Goal: Task Accomplishment & Management: Manage account settings

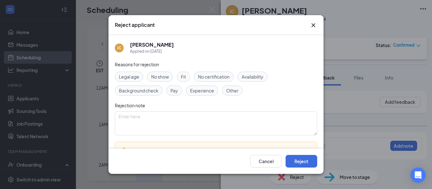
scroll to position [311, 0]
click at [296, 160] on button "Reject" at bounding box center [302, 161] width 32 height 13
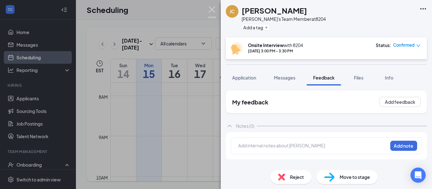
click at [212, 9] on img at bounding box center [212, 12] width 8 height 12
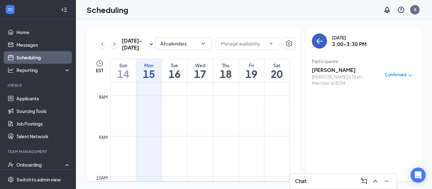
click at [317, 42] on icon "ArrowLeft" at bounding box center [318, 41] width 3 height 6
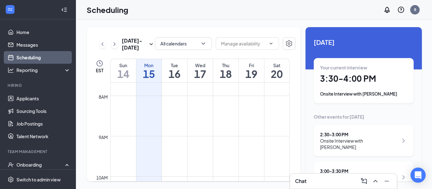
click at [375, 73] on div "Your current interview 3:30 - 4:00 PM Onsite Interview with [PERSON_NAME]" at bounding box center [363, 81] width 87 height 33
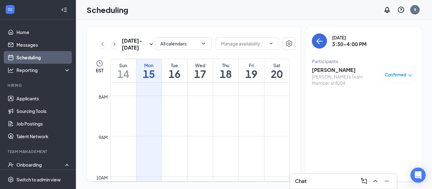
click at [327, 70] on h3 "[PERSON_NAME]" at bounding box center [345, 70] width 66 height 7
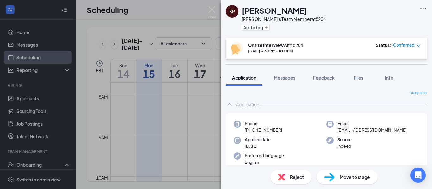
click at [213, 6] on div "KP [PERSON_NAME]'s Team Member at 8204 Add a tag Onsite Interview with 8204 [DA…" at bounding box center [216, 94] width 432 height 189
click at [212, 8] on img at bounding box center [212, 12] width 8 height 12
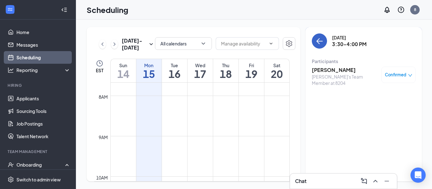
click at [321, 44] on icon "ArrowLeft" at bounding box center [320, 41] width 8 height 8
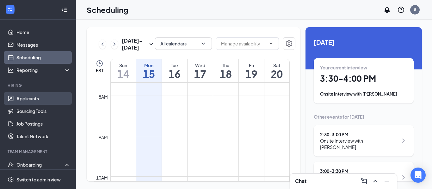
click at [31, 103] on link "Applicants" at bounding box center [43, 98] width 54 height 13
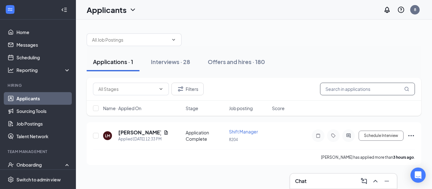
click at [345, 90] on input "text" at bounding box center [367, 89] width 95 height 13
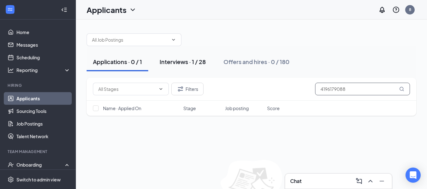
type input "4196179088"
click at [192, 59] on div "Interviews · 1 / 28" at bounding box center [183, 62] width 46 height 8
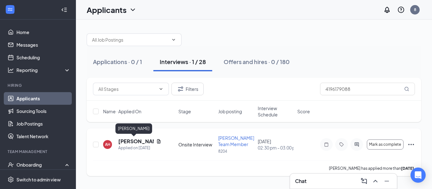
click at [131, 142] on h5 "[PERSON_NAME]" at bounding box center [135, 141] width 35 height 7
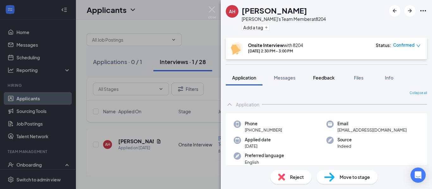
click at [337, 74] on button "Feedback" at bounding box center [324, 78] width 34 height 16
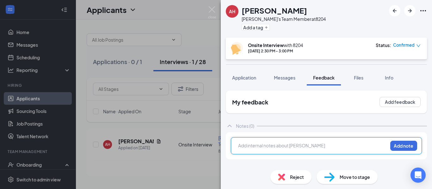
click at [301, 146] on div at bounding box center [313, 146] width 149 height 7
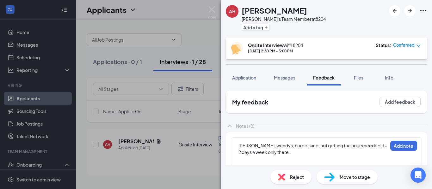
scroll to position [6, 0]
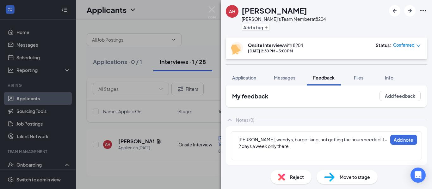
click at [285, 155] on div at bounding box center [313, 153] width 149 height 7
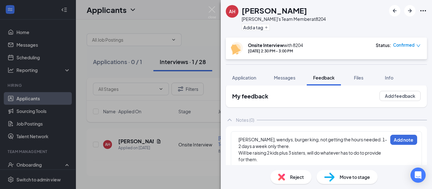
scroll to position [19, 0]
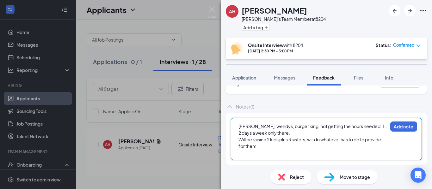
click at [353, 153] on div at bounding box center [313, 153] width 149 height 7
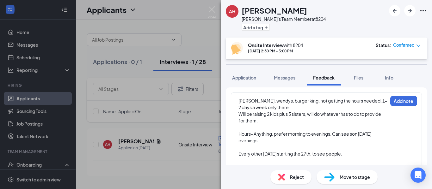
scroll to position [59, 0]
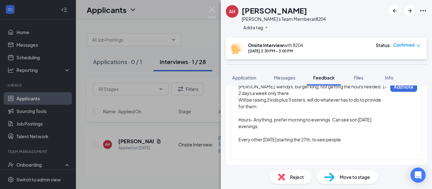
click at [306, 155] on div at bounding box center [313, 153] width 149 height 7
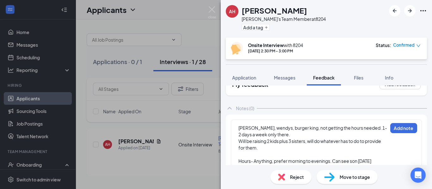
scroll to position [20, 0]
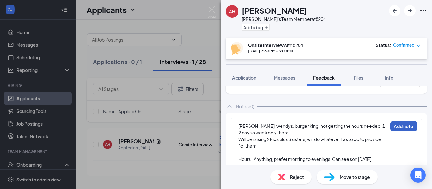
click at [396, 124] on button "Add note" at bounding box center [403, 126] width 27 height 10
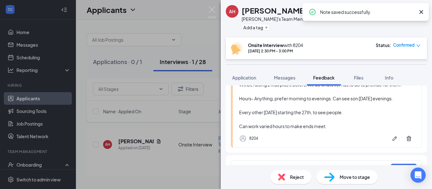
scroll to position [100, 0]
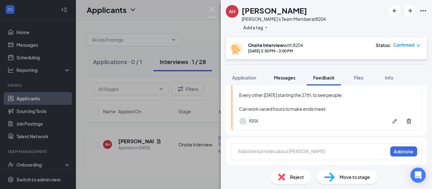
click at [282, 78] on span "Messages" at bounding box center [285, 78] width 22 height 6
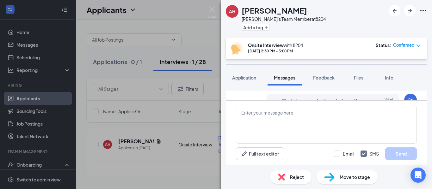
scroll to position [255, 0]
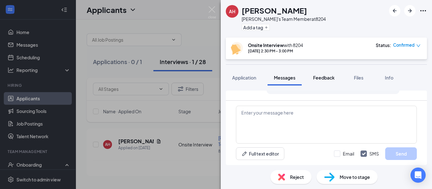
click at [324, 75] on div "Feedback" at bounding box center [324, 78] width 22 height 6
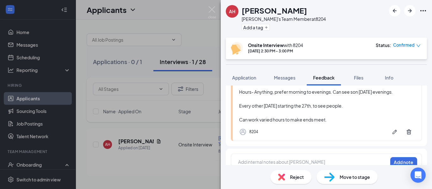
scroll to position [100, 0]
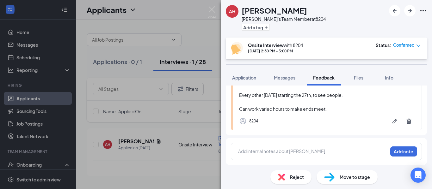
click at [324, 158] on div "Add internal notes about [PERSON_NAME] Add note" at bounding box center [326, 151] width 191 height 17
click at [311, 151] on div at bounding box center [313, 151] width 149 height 7
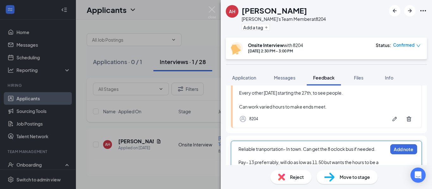
scroll to position [109, 0]
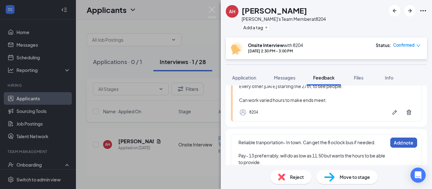
click at [404, 143] on button "Add note" at bounding box center [403, 143] width 27 height 10
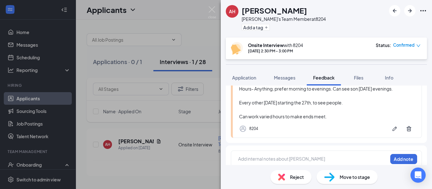
scroll to position [161, 0]
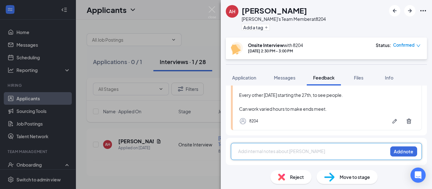
click at [269, 153] on div at bounding box center [313, 151] width 149 height 7
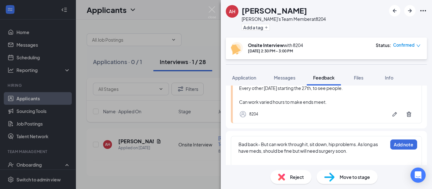
scroll to position [179, 0]
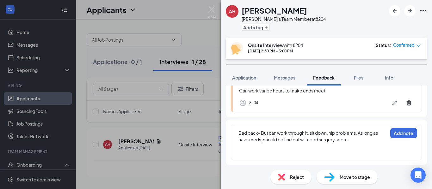
click at [354, 140] on div "Bad back- But can work through it, sit down, hip problems. As long as have meds…" at bounding box center [313, 136] width 149 height 13
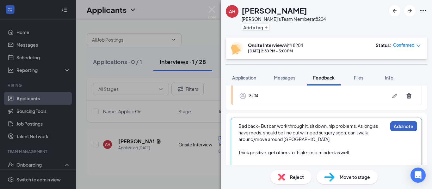
click at [404, 131] on button "Add note" at bounding box center [403, 126] width 27 height 10
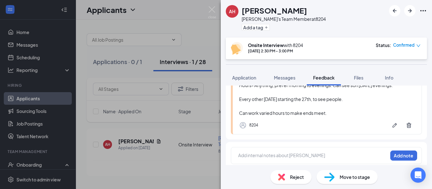
scroll to position [221, 0]
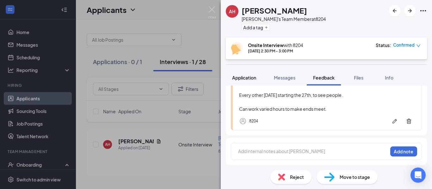
click at [244, 76] on span "Application" at bounding box center [244, 78] width 24 height 6
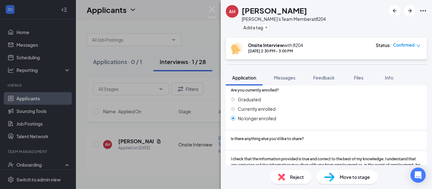
scroll to position [529, 0]
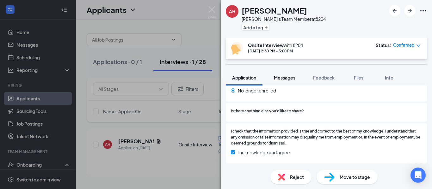
click at [298, 79] on button "Messages" at bounding box center [285, 78] width 34 height 16
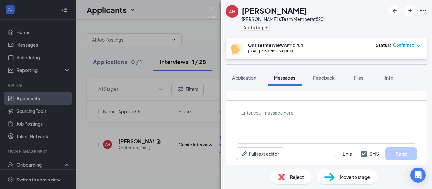
scroll to position [192, 0]
click at [326, 73] on button "Feedback" at bounding box center [324, 78] width 34 height 16
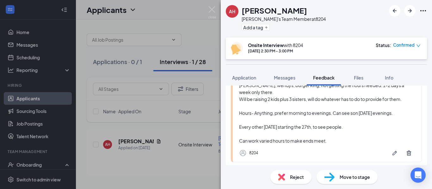
scroll to position [221, 0]
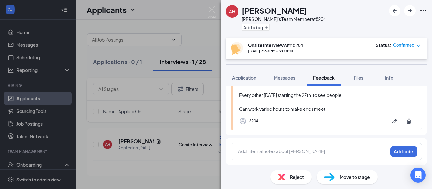
click at [255, 161] on div "Add internal notes about [PERSON_NAME] Add note" at bounding box center [326, 151] width 201 height 27
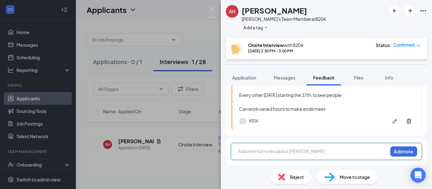
click at [252, 152] on div at bounding box center [313, 151] width 149 height 7
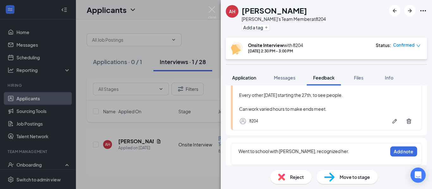
click at [253, 82] on button "Application" at bounding box center [244, 78] width 37 height 16
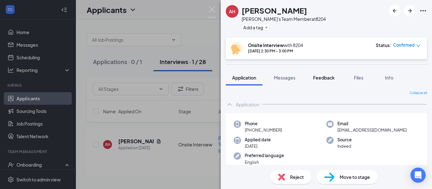
click at [313, 79] on button "Feedback" at bounding box center [324, 78] width 34 height 16
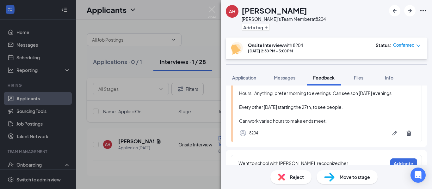
scroll to position [227, 0]
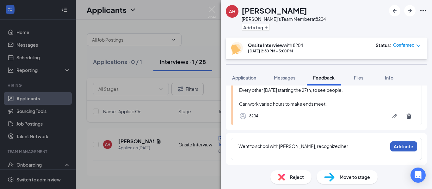
click at [401, 146] on button "Add note" at bounding box center [403, 147] width 27 height 10
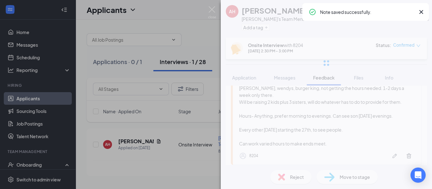
scroll to position [9, 0]
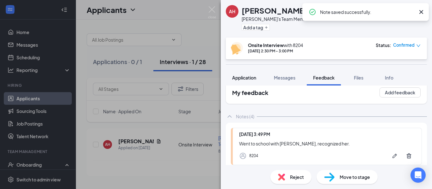
click at [257, 74] on button "Application" at bounding box center [244, 78] width 37 height 16
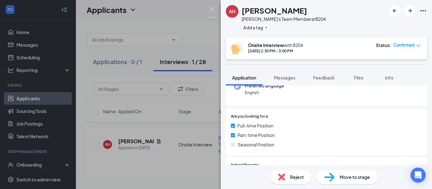
scroll to position [73, 0]
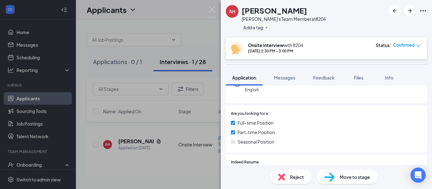
click at [214, 4] on div "AH [PERSON_NAME]'s Team Member at 8204 Add a tag Onsite Interview with 8204 [DA…" at bounding box center [216, 94] width 432 height 189
click at [212, 9] on img at bounding box center [212, 12] width 8 height 12
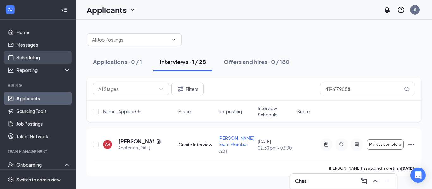
click at [23, 55] on link "Scheduling" at bounding box center [43, 57] width 54 height 13
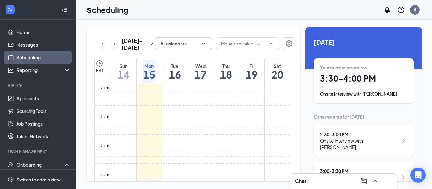
scroll to position [311, 0]
click at [347, 84] on h1 "3:30 - 4:00 PM" at bounding box center [363, 78] width 87 height 11
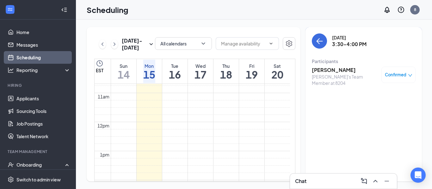
click at [408, 74] on icon "down" at bounding box center [410, 75] width 4 height 4
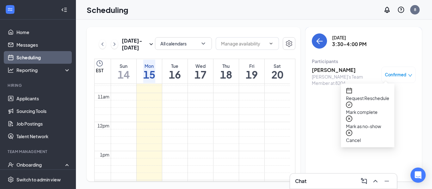
click at [386, 123] on span "Mark as no-show" at bounding box center [367, 126] width 43 height 7
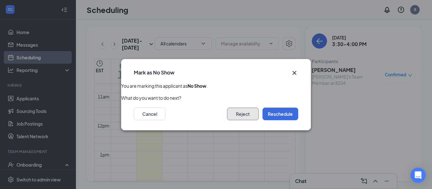
click at [245, 111] on button "Reject" at bounding box center [243, 114] width 32 height 13
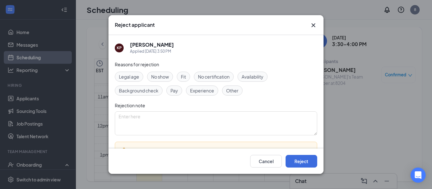
click at [161, 77] on span "No show" at bounding box center [160, 76] width 18 height 7
click at [291, 156] on button "Reject" at bounding box center [302, 161] width 32 height 13
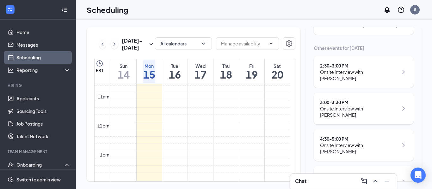
scroll to position [71, 0]
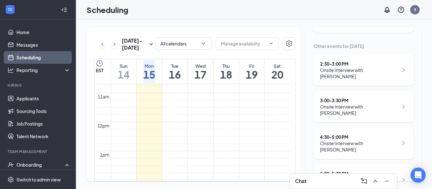
click at [365, 103] on div "3:00 - 3:30 PM" at bounding box center [359, 100] width 78 height 6
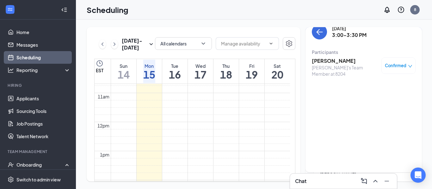
scroll to position [9, 0]
click at [393, 62] on div "Confirmed" at bounding box center [399, 66] width 34 height 16
click at [399, 66] on span "Confirmed" at bounding box center [396, 66] width 22 height 6
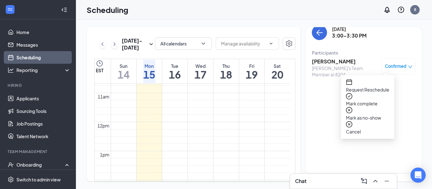
click at [367, 115] on span "Mark as no-show" at bounding box center [367, 118] width 43 height 7
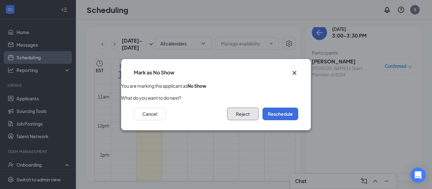
click at [233, 116] on button "Reject" at bounding box center [243, 114] width 32 height 13
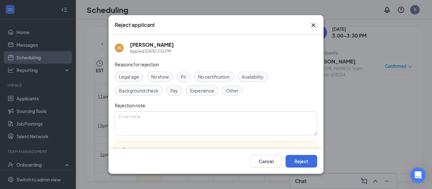
click at [168, 77] on span "No show" at bounding box center [160, 76] width 18 height 7
click at [300, 165] on button "Reject" at bounding box center [302, 161] width 32 height 13
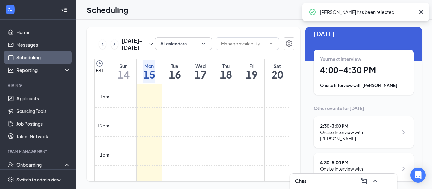
click at [354, 88] on div "Onsite Interview with [PERSON_NAME]" at bounding box center [363, 86] width 87 height 6
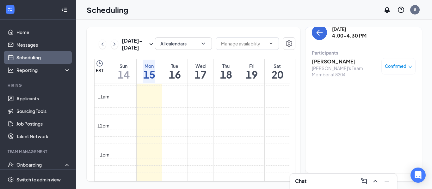
click at [328, 62] on h3 "[PERSON_NAME]" at bounding box center [345, 61] width 66 height 7
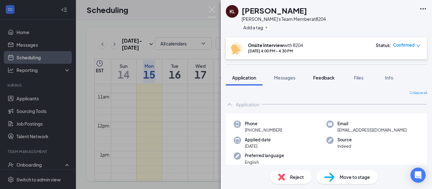
click at [333, 77] on span "Feedback" at bounding box center [324, 78] width 22 height 6
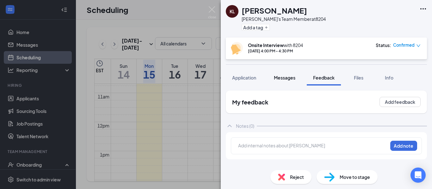
click at [282, 78] on span "Messages" at bounding box center [285, 78] width 22 height 6
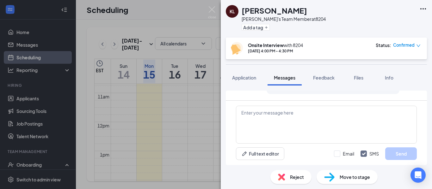
scroll to position [308, 0]
click at [249, 78] on span "Application" at bounding box center [244, 78] width 24 height 6
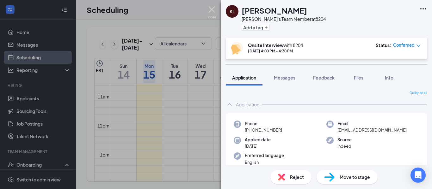
click at [211, 8] on img at bounding box center [212, 12] width 8 height 12
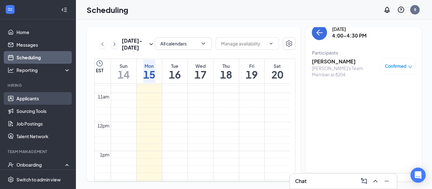
click at [31, 99] on link "Applicants" at bounding box center [43, 98] width 54 height 13
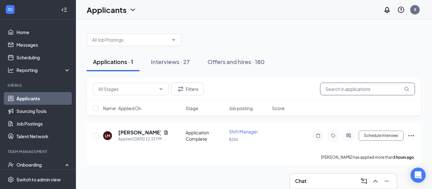
click at [342, 91] on input "text" at bounding box center [367, 89] width 95 height 13
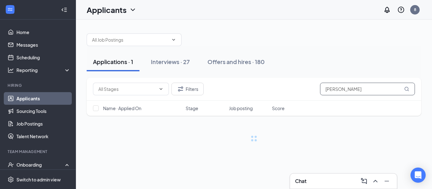
type input "[PERSON_NAME]"
click at [216, 22] on div "Applications · 1 Interviews · 27 Offers and hires · 180 Filters [PERSON_NAME] N…" at bounding box center [254, 91] width 356 height 143
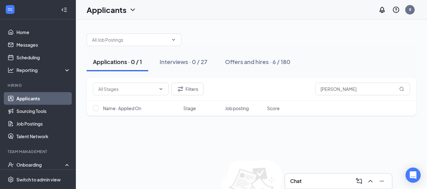
click at [197, 67] on button "Interviews · 0 / 27" at bounding box center [183, 62] width 60 height 19
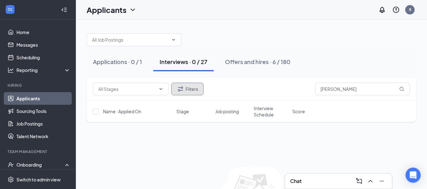
click at [181, 91] on icon "Filter" at bounding box center [181, 89] width 8 height 8
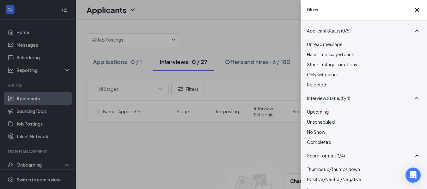
click at [309, 81] on div at bounding box center [364, 81] width 114 height 0
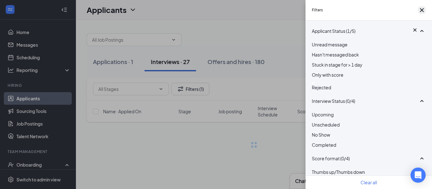
click at [424, 14] on div "Filters" at bounding box center [369, 10] width 127 height 21
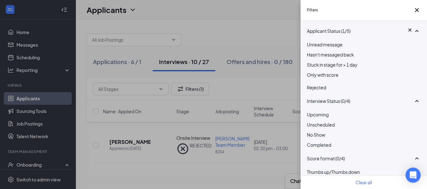
click at [141, 141] on div "Filters Applicant Status (1/5) Unread message Hasn't messaged back Stuck in sta…" at bounding box center [213, 94] width 427 height 189
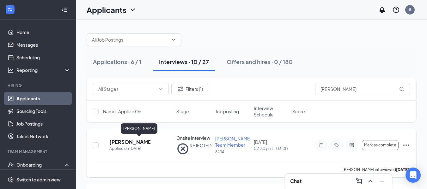
click at [141, 139] on h5 "[PERSON_NAME]" at bounding box center [129, 142] width 41 height 7
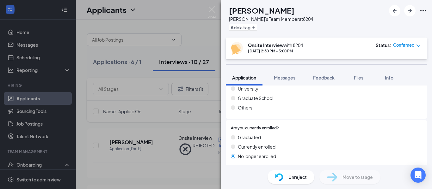
scroll to position [440, 0]
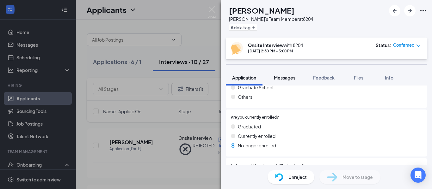
click at [295, 78] on span "Messages" at bounding box center [285, 78] width 22 height 6
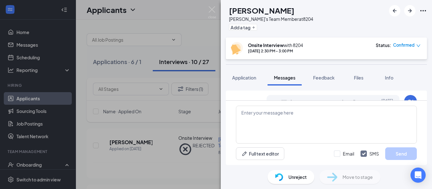
scroll to position [285, 0]
click at [209, 8] on img at bounding box center [212, 12] width 8 height 12
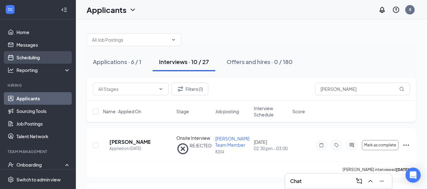
click at [38, 62] on link "Scheduling" at bounding box center [43, 57] width 54 height 13
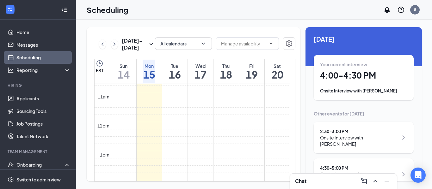
scroll to position [3, 0]
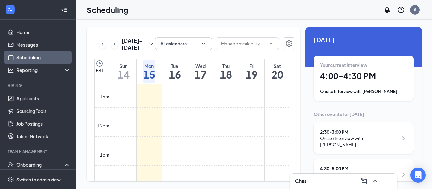
click at [394, 84] on div "Your current interview 4:00 - 4:30 PM Onsite Interview with [PERSON_NAME]" at bounding box center [363, 78] width 87 height 33
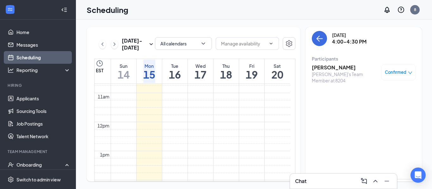
click at [324, 68] on h3 "[PERSON_NAME]" at bounding box center [345, 67] width 66 height 7
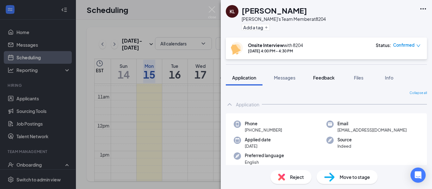
click at [332, 75] on span "Feedback" at bounding box center [324, 78] width 22 height 6
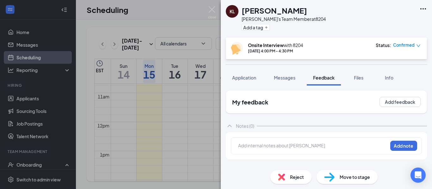
drag, startPoint x: 341, startPoint y: 110, endPoint x: 317, endPoint y: 90, distance: 31.0
click at [317, 90] on div "My feedback Add feedback Notes (0) Add internal notes about [PERSON_NAME] Add n…" at bounding box center [326, 126] width 211 height 80
click at [259, 81] on button "Application" at bounding box center [244, 78] width 37 height 16
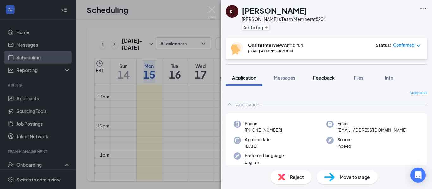
click at [334, 76] on span "Feedback" at bounding box center [324, 78] width 22 height 6
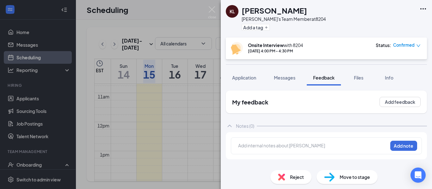
click at [282, 153] on div "Add internal notes about [PERSON_NAME] Add note" at bounding box center [326, 146] width 191 height 17
click at [272, 148] on div at bounding box center [313, 146] width 149 height 7
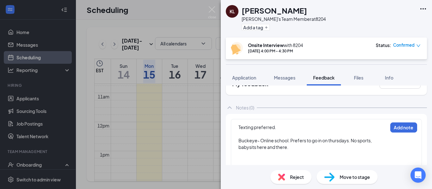
scroll to position [21, 0]
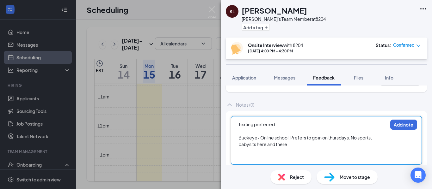
click at [261, 154] on div at bounding box center [313, 151] width 149 height 7
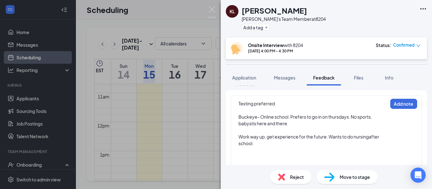
scroll to position [45, 0]
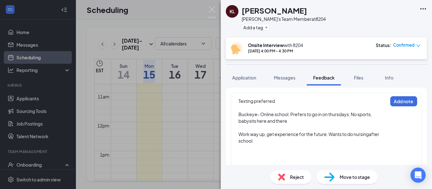
click at [251, 155] on div at bounding box center [313, 154] width 149 height 7
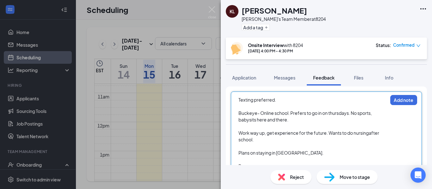
scroll to position [50, 0]
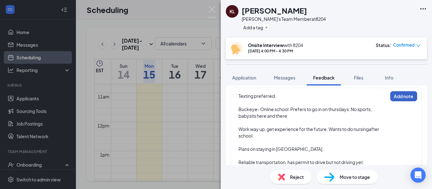
click at [408, 98] on button "Add note" at bounding box center [403, 96] width 27 height 10
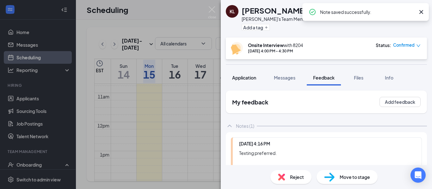
click at [249, 74] on button "Application" at bounding box center [244, 78] width 37 height 16
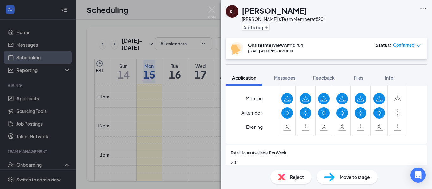
scroll to position [291, 0]
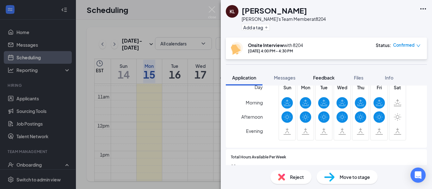
click at [330, 79] on span "Feedback" at bounding box center [324, 78] width 22 height 6
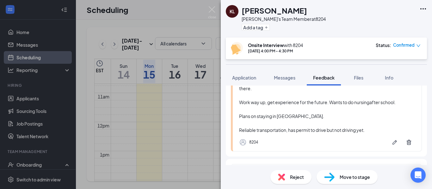
scroll to position [107, 0]
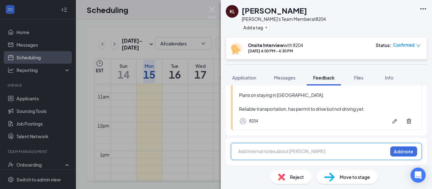
click at [319, 148] on div at bounding box center [313, 151] width 149 height 7
click at [303, 151] on div "Free anytime, all the time." at bounding box center [313, 151] width 149 height 7
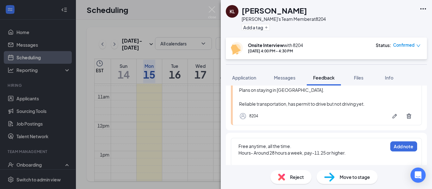
scroll to position [119, 0]
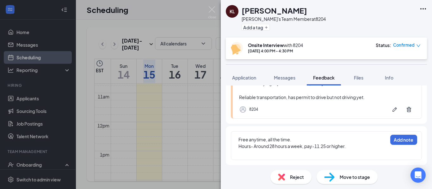
click at [267, 157] on div "Free anytime, all the time. Hours- Around 28 hours a week, pay-11.25 or higher." at bounding box center [313, 146] width 150 height 21
click at [262, 154] on div at bounding box center [313, 153] width 149 height 7
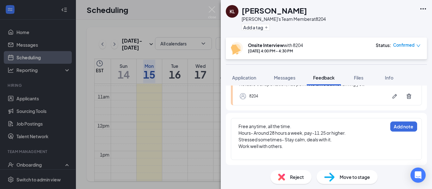
click at [295, 156] on div at bounding box center [313, 153] width 149 height 7
click at [393, 130] on button "Add note" at bounding box center [403, 127] width 27 height 10
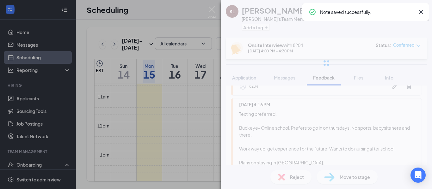
scroll to position [4, 0]
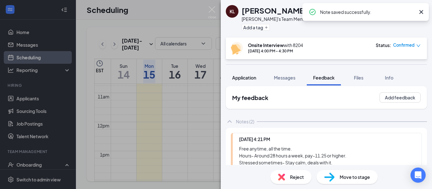
click at [256, 78] on span "Application" at bounding box center [244, 78] width 24 height 6
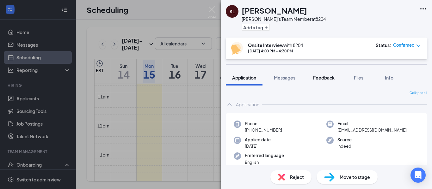
click at [336, 81] on button "Feedback" at bounding box center [324, 78] width 34 height 16
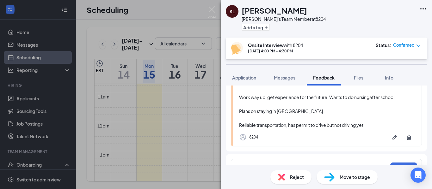
scroll to position [175, 0]
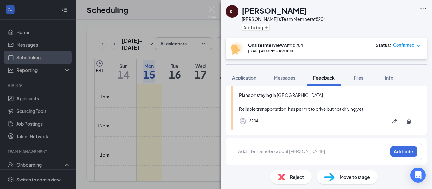
click at [301, 153] on div at bounding box center [313, 151] width 149 height 7
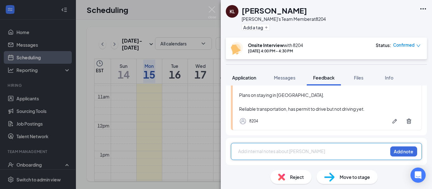
click at [253, 74] on button "Application" at bounding box center [244, 78] width 37 height 16
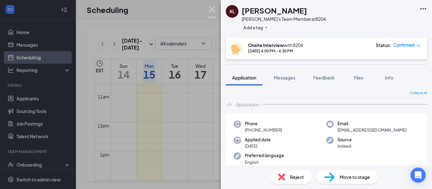
click at [214, 11] on img at bounding box center [212, 12] width 8 height 12
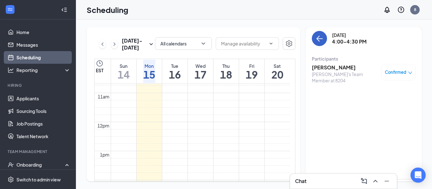
click at [320, 38] on icon "ArrowLeft" at bounding box center [320, 39] width 8 height 8
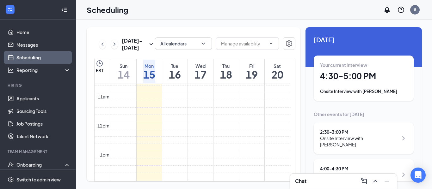
click at [356, 63] on div "Your current interview" at bounding box center [363, 65] width 87 height 6
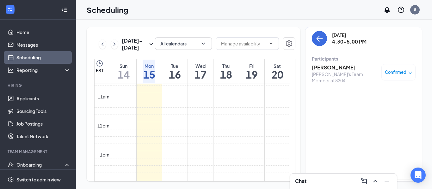
click at [392, 75] on span "Confirmed" at bounding box center [396, 72] width 22 height 6
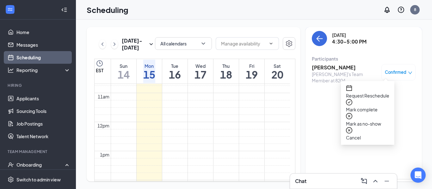
click at [364, 121] on span "Mark as no-show" at bounding box center [367, 124] width 43 height 7
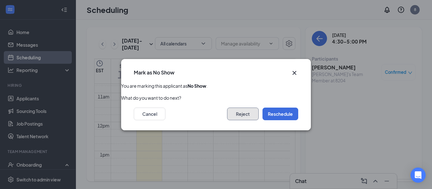
click at [249, 112] on button "Reject" at bounding box center [243, 114] width 32 height 13
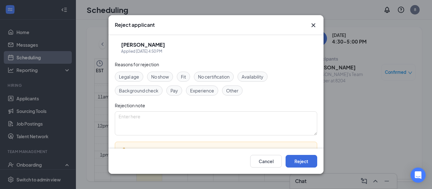
click at [169, 77] on span "No show" at bounding box center [160, 76] width 18 height 7
click at [303, 161] on button "Reject" at bounding box center [302, 161] width 32 height 13
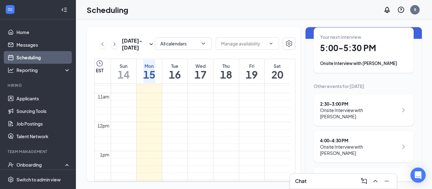
scroll to position [46, 0]
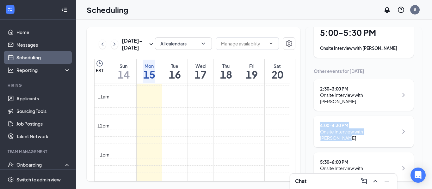
drag, startPoint x: 432, startPoint y: 96, endPoint x: 430, endPoint y: 114, distance: 17.9
click at [430, 114] on div "[DATE] - [DATE] All calendars EST Sun 14 Mon 15 Tue 16 Wed 17 Thu 18 Fri 19 Sat…" at bounding box center [254, 105] width 357 height 170
click at [298, 58] on div "[DATE] - [DATE] All calendars EST Sun 14 Mon 15 Tue 16 Wed 17 Thu 18 Fri 19 Sat…" at bounding box center [194, 104] width 214 height 155
click at [389, 182] on icon "Minimize" at bounding box center [387, 181] width 4 height 1
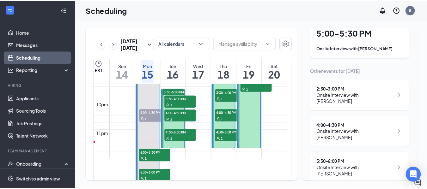
scroll to position [640, 0]
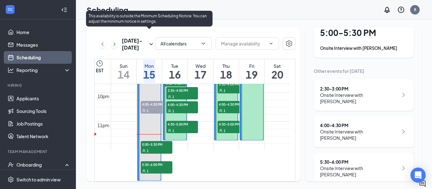
click at [164, 162] on span "5:30-6:00 PM" at bounding box center [157, 165] width 32 height 6
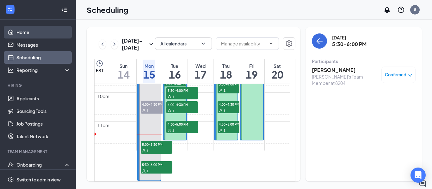
click at [22, 32] on link "Home" at bounding box center [43, 32] width 54 height 13
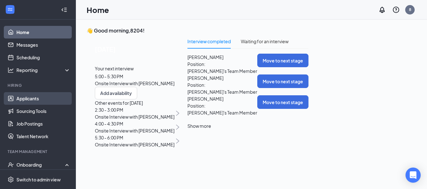
click at [56, 98] on link "Applicants" at bounding box center [43, 98] width 54 height 13
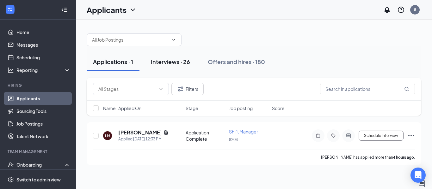
click at [178, 66] on button "Interviews · 26" at bounding box center [171, 62] width 52 height 19
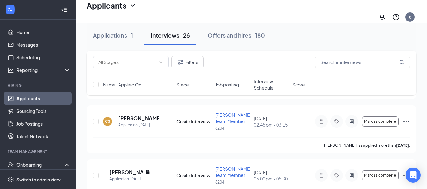
scroll to position [245, 0]
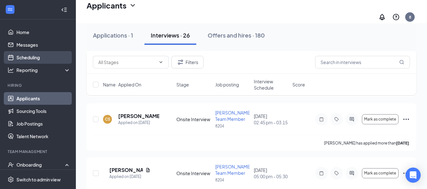
click at [38, 59] on link "Scheduling" at bounding box center [43, 57] width 54 height 13
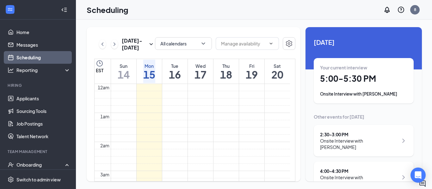
scroll to position [311, 0]
click at [382, 75] on h1 "5:00 - 5:30 PM" at bounding box center [363, 78] width 87 height 11
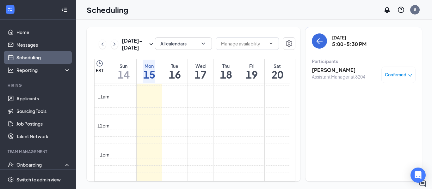
click at [392, 76] on span "Confirmed" at bounding box center [396, 75] width 22 height 6
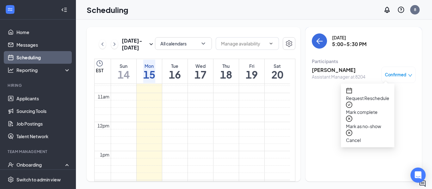
click at [375, 123] on span "Mark as no-show" at bounding box center [367, 126] width 43 height 7
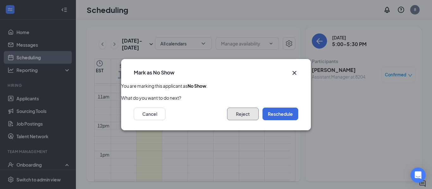
click at [250, 115] on button "Reject" at bounding box center [243, 114] width 32 height 13
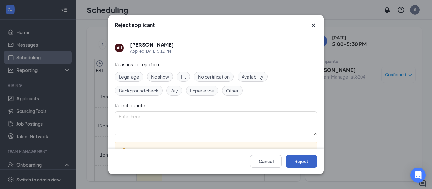
click at [304, 160] on button "Reject" at bounding box center [302, 161] width 32 height 13
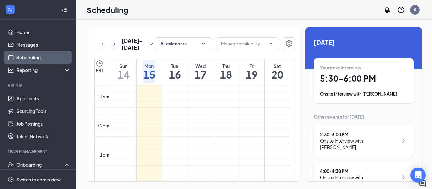
click at [429, 99] on div "[DATE] - [DATE] All calendars EST Sun 14 Mon 15 Tue 16 Wed 17 Thu 18 Fri 19 Sat…" at bounding box center [254, 105] width 357 height 170
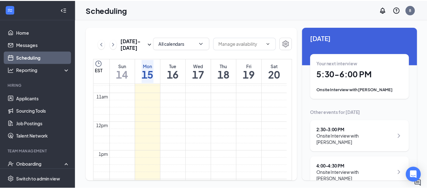
scroll to position [16, 0]
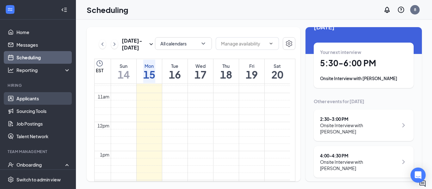
click at [45, 97] on link "Applicants" at bounding box center [43, 98] width 54 height 13
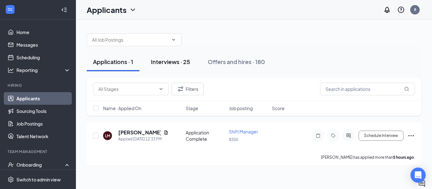
click at [170, 65] on div "Interviews · 25" at bounding box center [170, 62] width 39 height 8
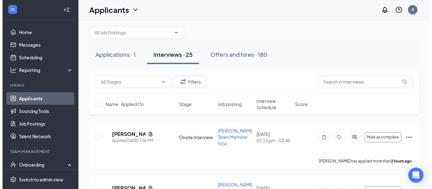
scroll to position [13, 0]
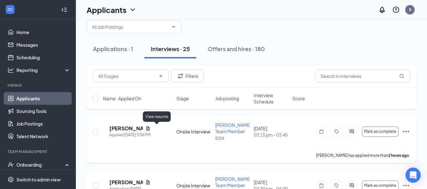
click at [151, 131] on icon "Document" at bounding box center [148, 128] width 5 height 5
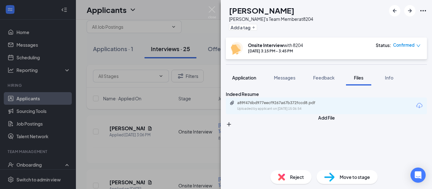
click at [242, 80] on span "Application" at bounding box center [244, 78] width 24 height 6
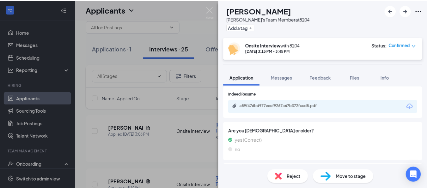
scroll to position [138, 0]
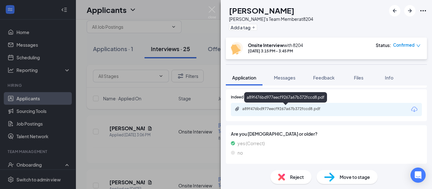
click at [302, 110] on div "a89f476bd977eecf9267a67b372fccd8.pdf" at bounding box center [286, 109] width 89 height 5
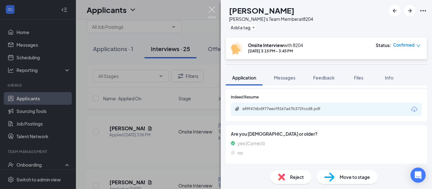
click at [214, 8] on img at bounding box center [212, 12] width 8 height 12
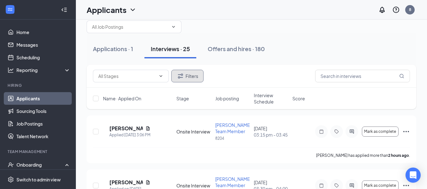
click at [189, 76] on button "Filters" at bounding box center [187, 76] width 32 height 13
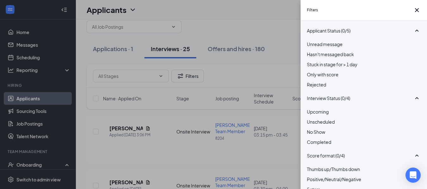
click at [322, 88] on span "Rejected" at bounding box center [316, 85] width 19 height 6
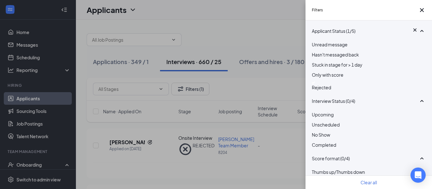
click at [422, 10] on div "Filters" at bounding box center [369, 10] width 127 height 21
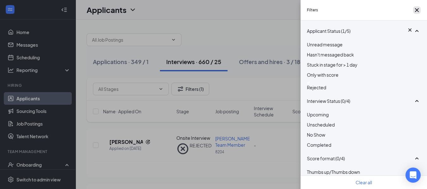
click at [419, 12] on button "button" at bounding box center [417, 10] width 8 height 8
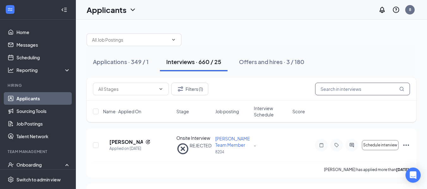
click at [363, 86] on input "text" at bounding box center [362, 89] width 95 height 13
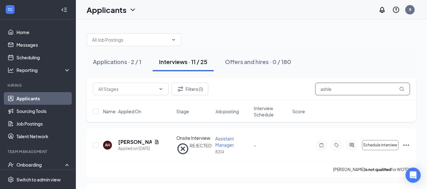
type input "ashle"
click at [155, 141] on icon "Document" at bounding box center [156, 142] width 3 height 4
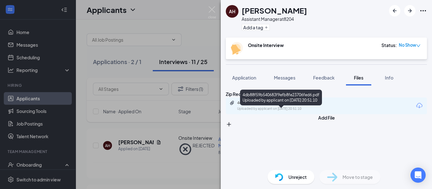
click at [323, 112] on div "Uploaded by applicant on [DATE] 20:51:10" at bounding box center [284, 109] width 95 height 5
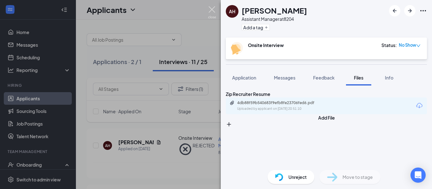
click at [212, 7] on img at bounding box center [212, 12] width 8 height 12
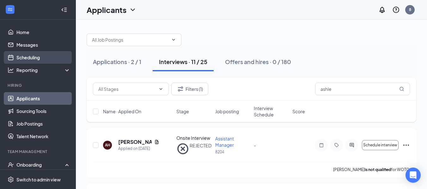
click at [21, 53] on link "Scheduling" at bounding box center [43, 57] width 54 height 13
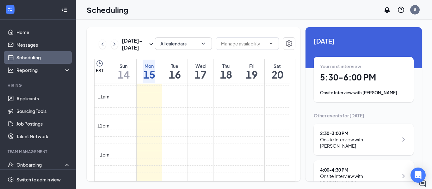
scroll to position [16, 0]
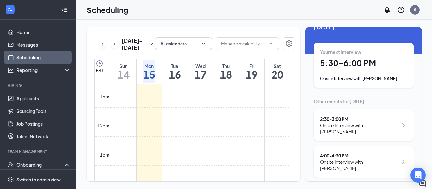
click at [357, 70] on div "Your next interview 5:30 - 6:00 PM Onsite Interview with [PERSON_NAME]" at bounding box center [363, 65] width 87 height 33
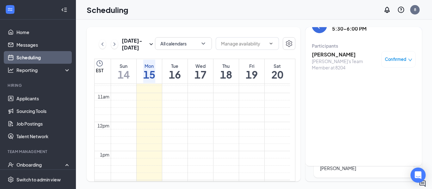
click at [343, 54] on h3 "[PERSON_NAME]" at bounding box center [345, 54] width 66 height 7
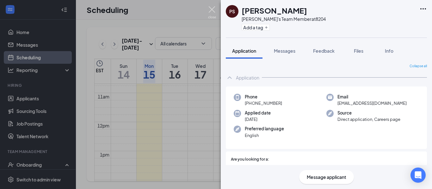
click at [210, 16] on img at bounding box center [212, 12] width 8 height 12
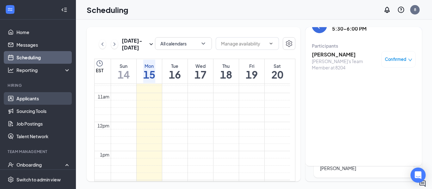
click at [35, 96] on link "Applicants" at bounding box center [43, 98] width 54 height 13
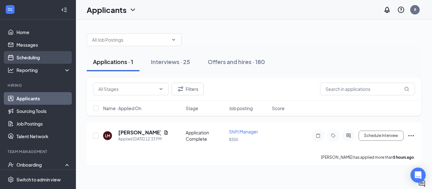
click at [33, 52] on link "Scheduling" at bounding box center [43, 57] width 54 height 13
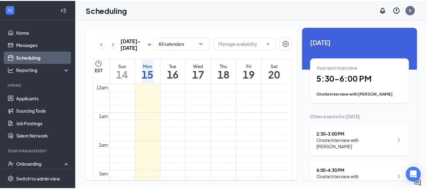
scroll to position [311, 0]
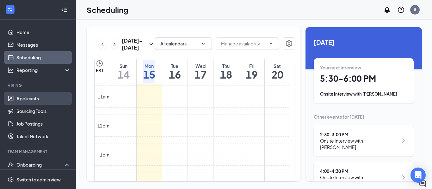
click at [57, 101] on link "Applicants" at bounding box center [43, 98] width 54 height 13
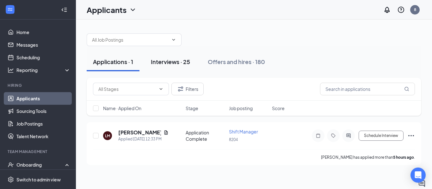
click at [180, 61] on div "Interviews · 25" at bounding box center [170, 62] width 39 height 8
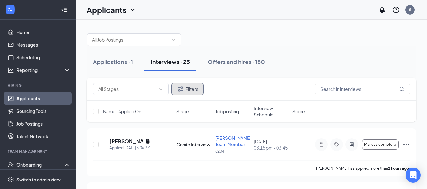
click at [188, 88] on button "Filters" at bounding box center [187, 89] width 32 height 13
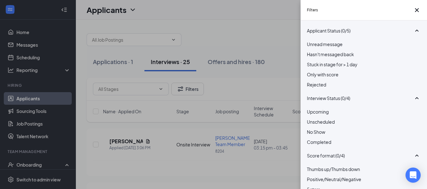
click at [308, 81] on div at bounding box center [364, 81] width 114 height 0
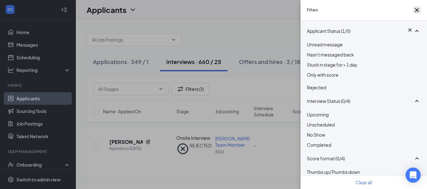
click at [417, 10] on icon "Cross" at bounding box center [417, 10] width 8 height 8
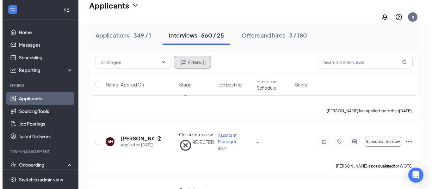
scroll to position [67, 0]
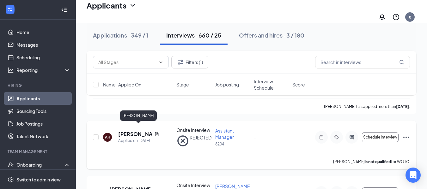
click at [143, 131] on h5 "[PERSON_NAME]" at bounding box center [135, 134] width 34 height 7
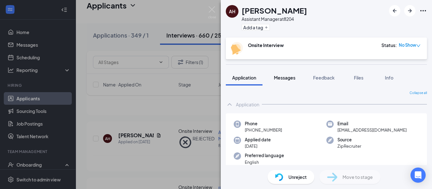
click at [295, 83] on button "Messages" at bounding box center [285, 78] width 34 height 16
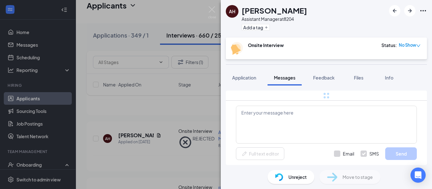
click at [290, 77] on span "Messages" at bounding box center [285, 78] width 22 height 6
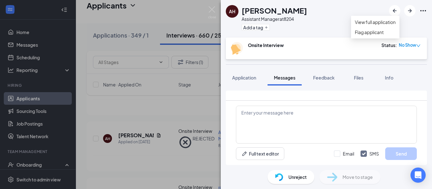
click at [423, 11] on icon "Ellipses" at bounding box center [423, 10] width 6 height 1
click at [396, 26] on link "View full application" at bounding box center [375, 22] width 41 height 7
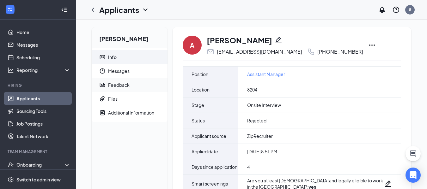
click at [116, 79] on span "Feedback" at bounding box center [135, 85] width 54 height 14
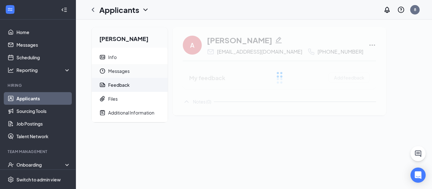
click at [112, 69] on span "Messages" at bounding box center [135, 71] width 54 height 14
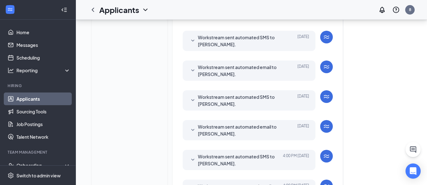
scroll to position [232, 0]
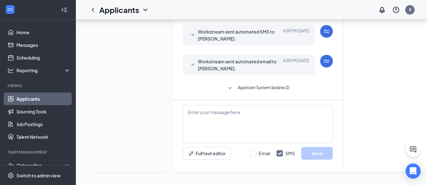
click at [196, 61] on icon "SmallChevronDown" at bounding box center [193, 65] width 8 height 8
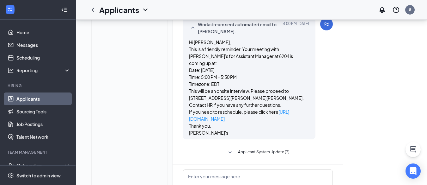
scroll to position [267, 0]
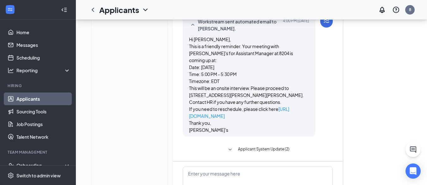
click at [276, 150] on span "Applicant System Update (2)" at bounding box center [264, 150] width 52 height 8
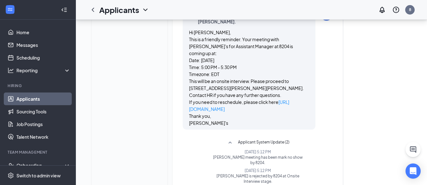
scroll to position [276, 0]
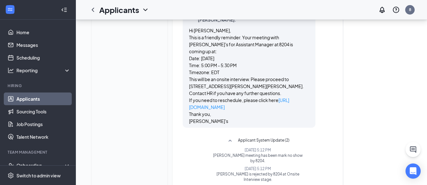
click at [231, 143] on icon "SmallChevronUp" at bounding box center [231, 141] width 8 height 8
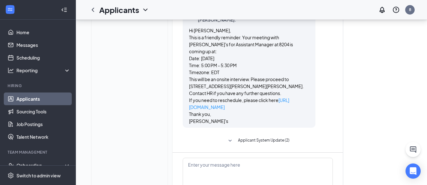
scroll to position [333, 0]
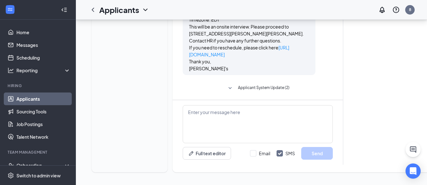
click at [36, 94] on link "Applicants" at bounding box center [43, 98] width 54 height 13
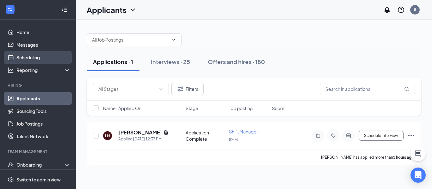
click at [28, 58] on link "Scheduling" at bounding box center [43, 57] width 54 height 13
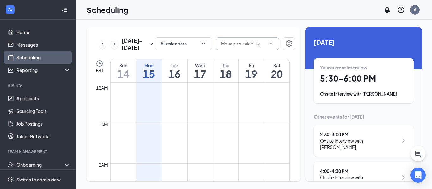
scroll to position [311, 0]
click at [377, 80] on h1 "5:30 - 6:00 PM" at bounding box center [363, 78] width 87 height 11
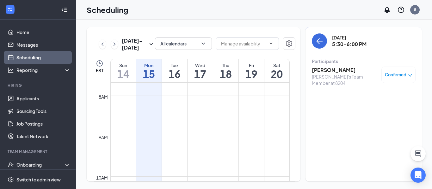
click at [333, 72] on h3 "[PERSON_NAME]" at bounding box center [345, 70] width 66 height 7
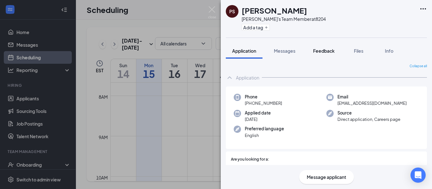
click at [327, 47] on button "Feedback" at bounding box center [324, 51] width 34 height 16
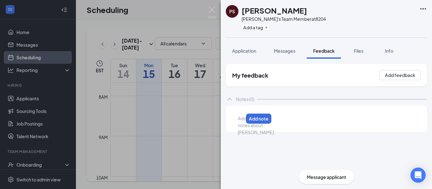
click at [243, 118] on div at bounding box center [240, 118] width 5 height 7
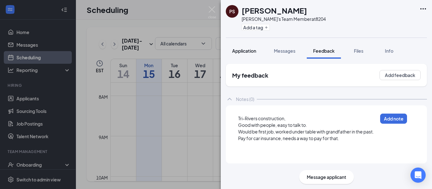
click at [246, 50] on span "Application" at bounding box center [244, 51] width 24 height 6
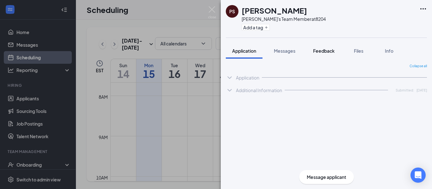
click at [328, 50] on span "Feedback" at bounding box center [324, 51] width 22 height 6
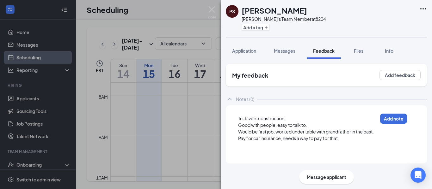
click at [313, 146] on div at bounding box center [307, 145] width 139 height 7
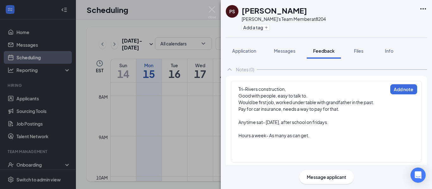
scroll to position [32, 0]
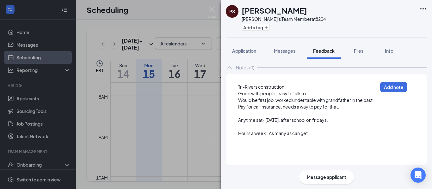
click at [321, 142] on div at bounding box center [307, 140] width 139 height 7
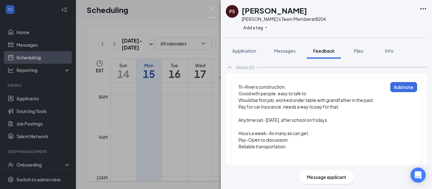
scroll to position [46, 0]
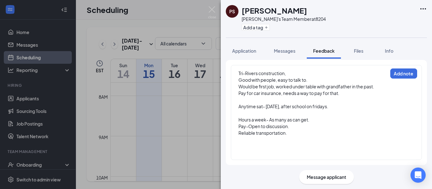
click at [285, 146] on div at bounding box center [313, 146] width 149 height 7
click at [285, 146] on div at bounding box center [307, 147] width 139 height 7
click at [403, 78] on button "Add note" at bounding box center [404, 73] width 27 height 10
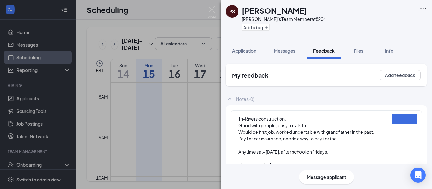
scroll to position [0, 0]
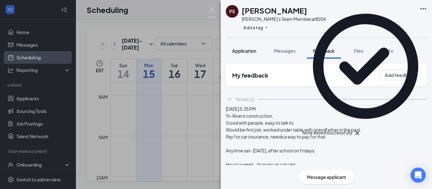
click at [249, 49] on span "Application" at bounding box center [244, 51] width 24 height 6
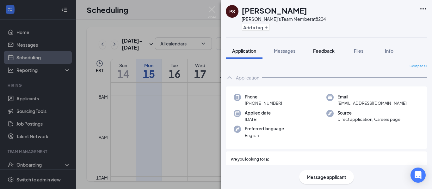
click at [321, 54] on button "Feedback" at bounding box center [324, 51] width 34 height 16
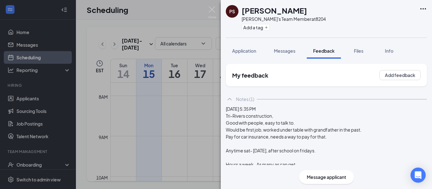
click at [291, 127] on div "Tri-Rivers construction, Good with people, easy to talk to. Would be first job,…" at bounding box center [326, 155] width 201 height 84
click at [289, 127] on div "Tri-Rivers construction, Good with people, easy to talk to. Would be first job,…" at bounding box center [326, 155] width 201 height 84
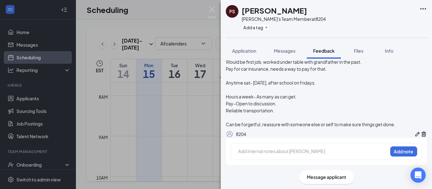
click at [351, 151] on div at bounding box center [313, 151] width 149 height 7
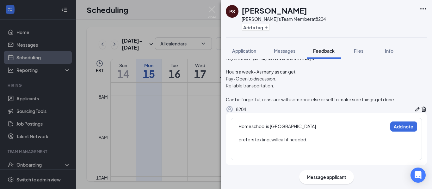
scroll to position [119, 0]
click at [274, 156] on div at bounding box center [313, 153] width 149 height 7
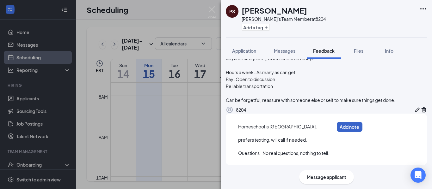
click at [363, 124] on button "Add note" at bounding box center [350, 127] width 26 height 10
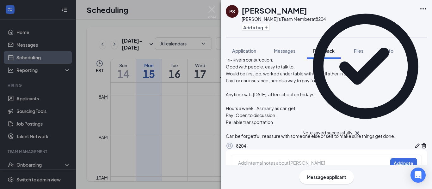
scroll to position [0, 0]
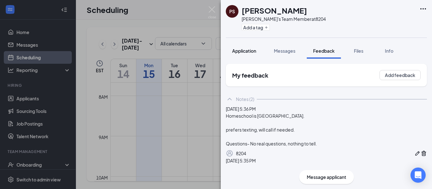
click at [247, 51] on span "Application" at bounding box center [244, 51] width 24 height 6
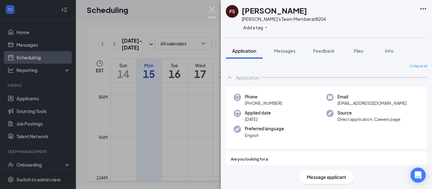
click at [212, 8] on img at bounding box center [212, 12] width 8 height 12
